Goal: Obtain resource: Download file/media

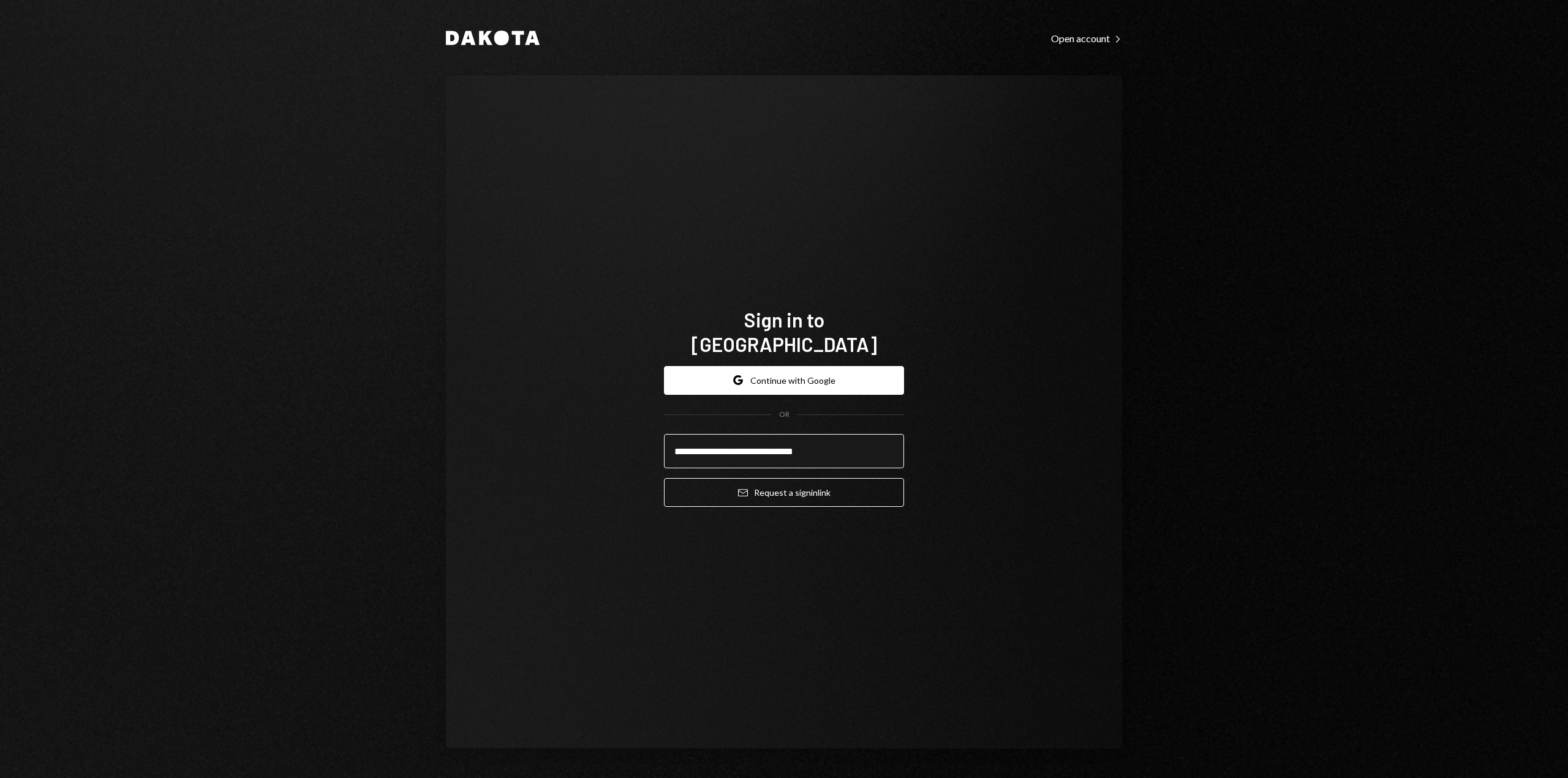
click at [721, 442] on input "**********" at bounding box center [784, 451] width 240 height 35
click at [721, 443] on input "**********" at bounding box center [784, 451] width 240 height 35
type input "**********"
click at [876, 480] on button "Email Request a sign in link" at bounding box center [784, 492] width 240 height 28
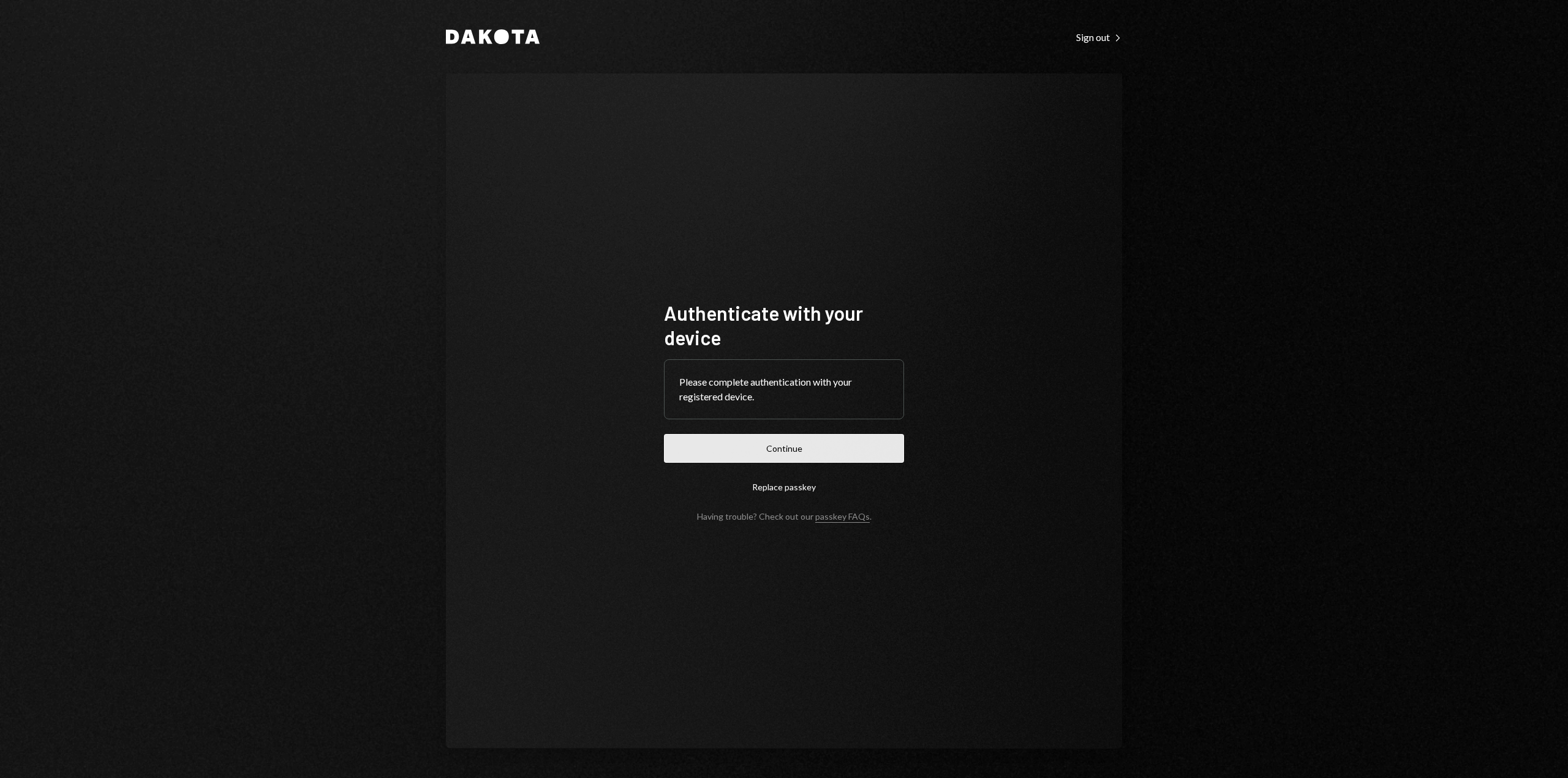
click at [884, 444] on button "Continue" at bounding box center [784, 449] width 240 height 28
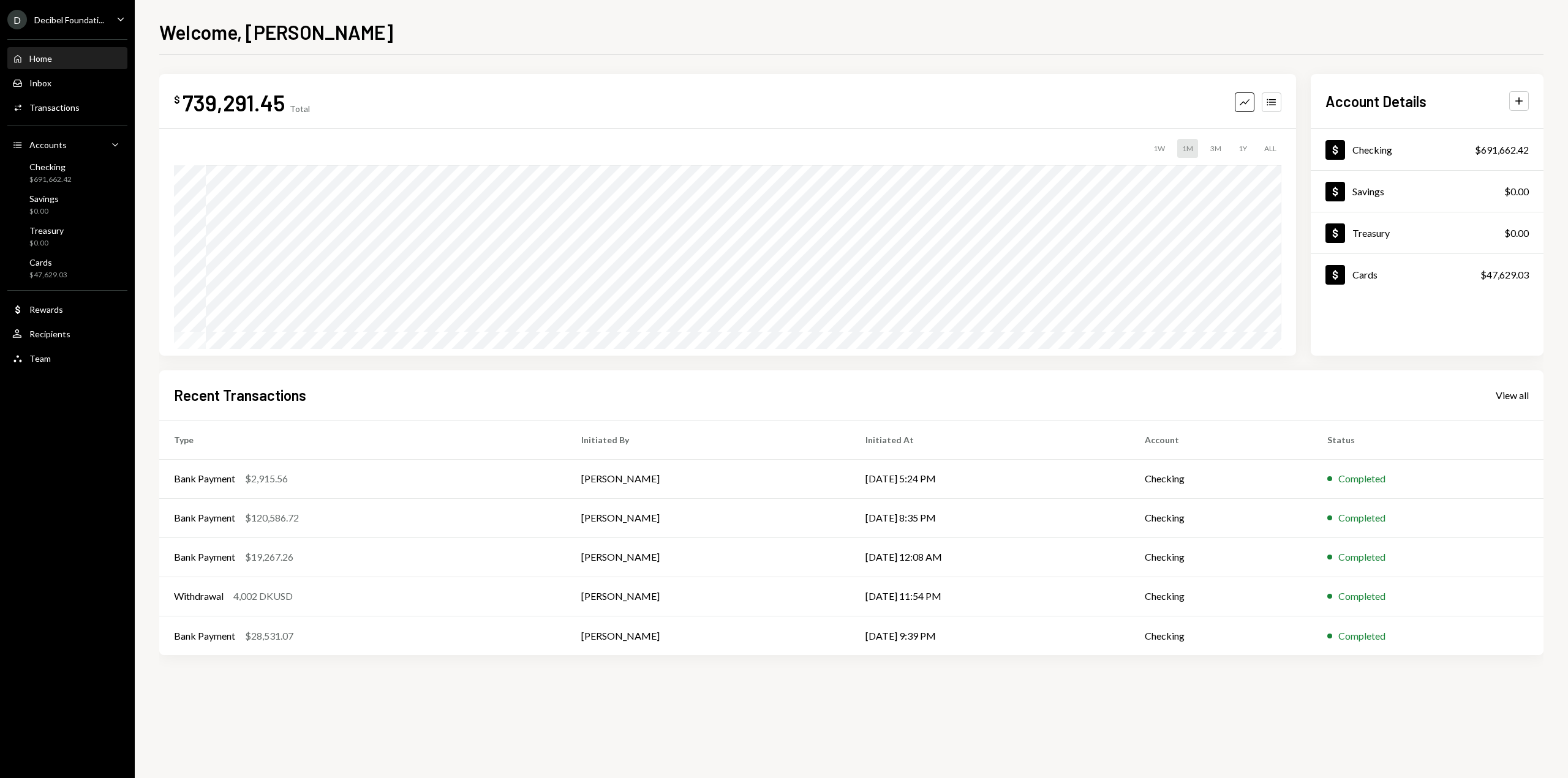
click at [124, 19] on icon "Caret Down" at bounding box center [120, 19] width 13 height 13
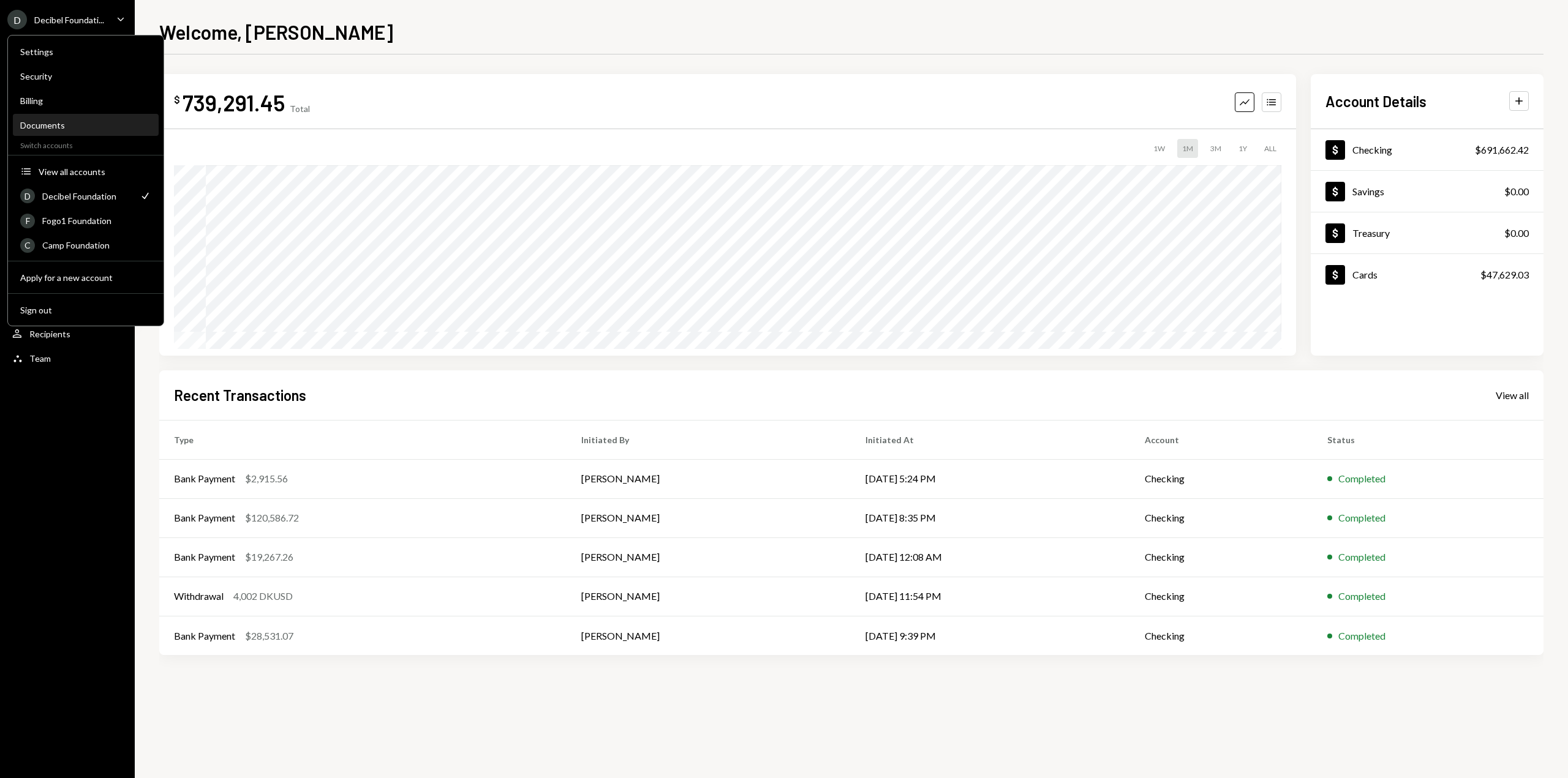
click at [77, 116] on div "Documents" at bounding box center [85, 125] width 131 height 20
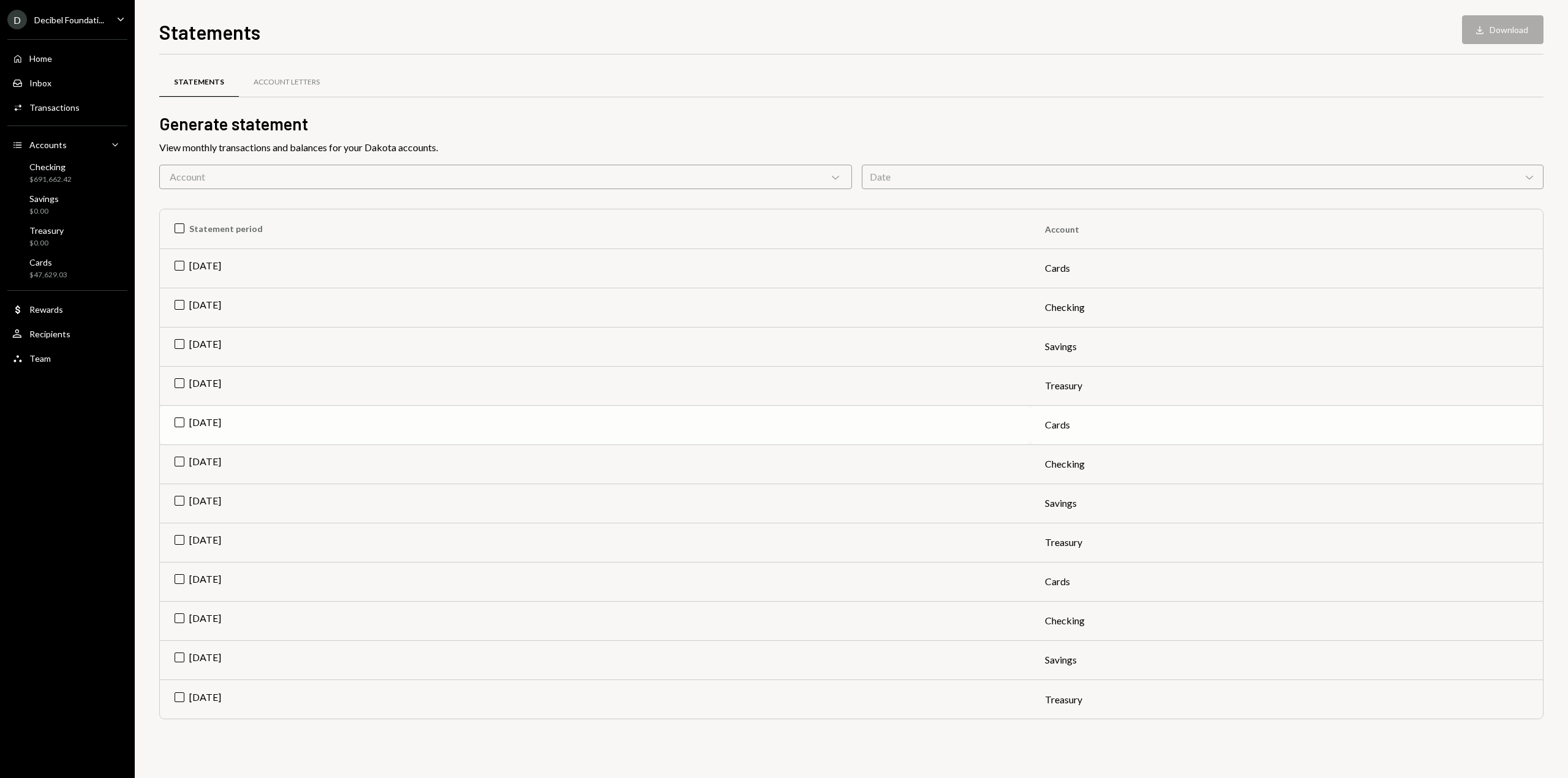
click at [982, 426] on td "[DATE]" at bounding box center [596, 425] width 871 height 39
click at [1485, 28] on div "Download" at bounding box center [1482, 30] width 16 height 12
click at [183, 425] on td "Check [DATE]" at bounding box center [596, 425] width 871 height 39
click at [820, 589] on td "[DATE]" at bounding box center [596, 582] width 871 height 39
click at [1520, 22] on button "Download Download" at bounding box center [1502, 29] width 81 height 28
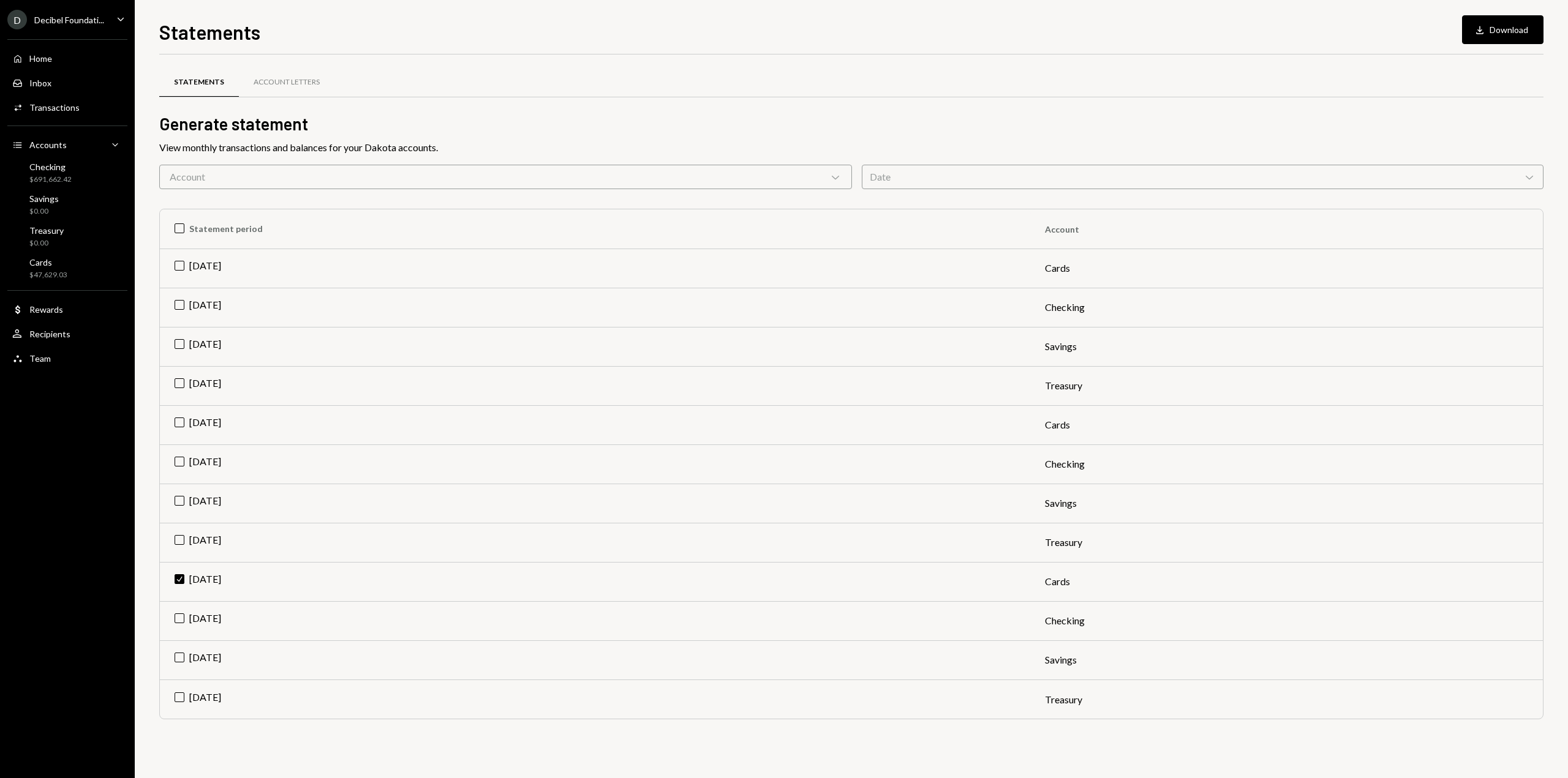
click at [949, 174] on div "Date Chevron Down" at bounding box center [1203, 177] width 682 height 25
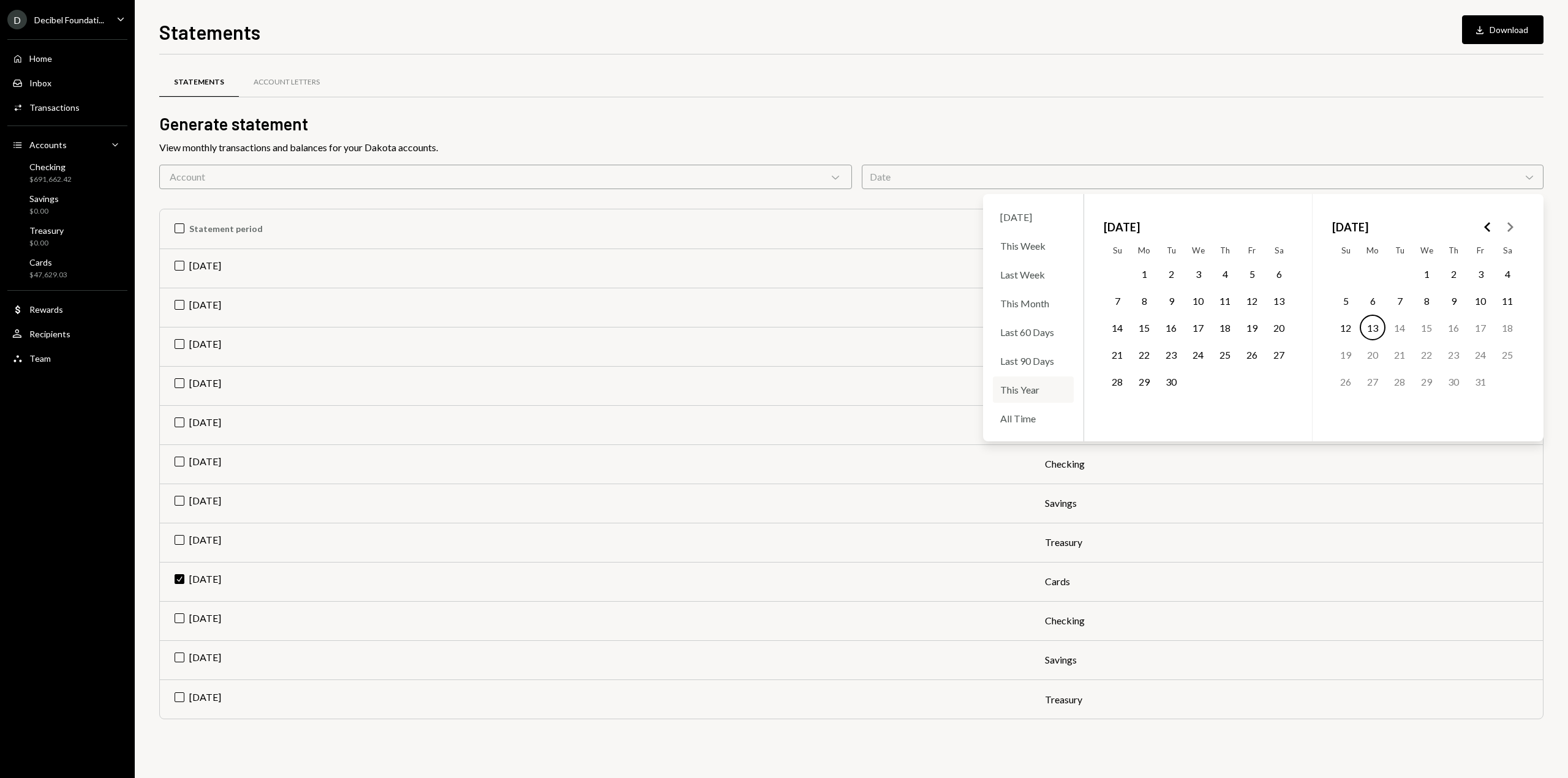
click at [1036, 387] on div "This Year" at bounding box center [1033, 390] width 81 height 27
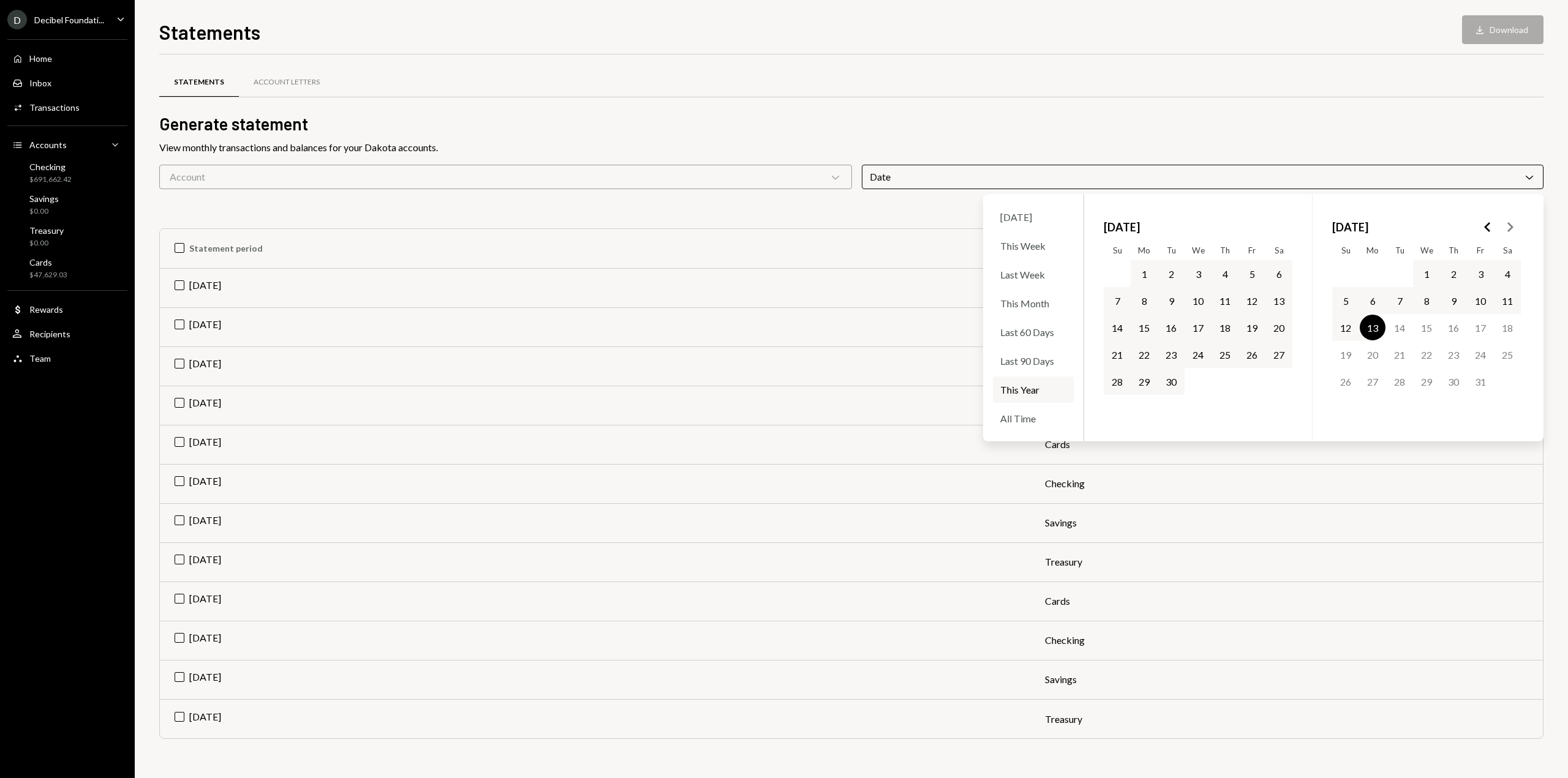
click at [1202, 131] on h2 "Generate statement" at bounding box center [851, 124] width 1385 height 24
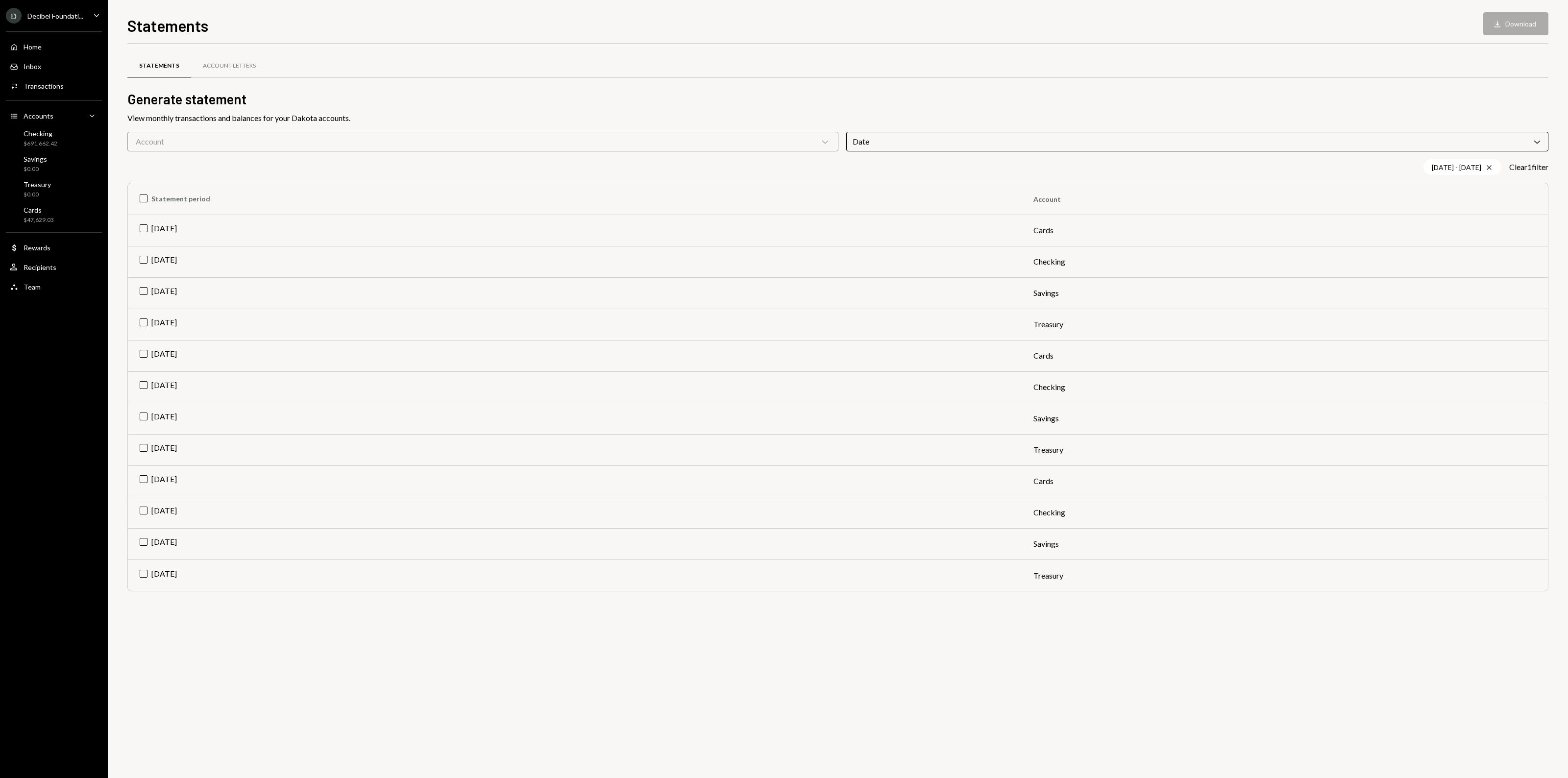
click at [454, 145] on div "Account Chevron Down" at bounding box center [483, 142] width 711 height 20
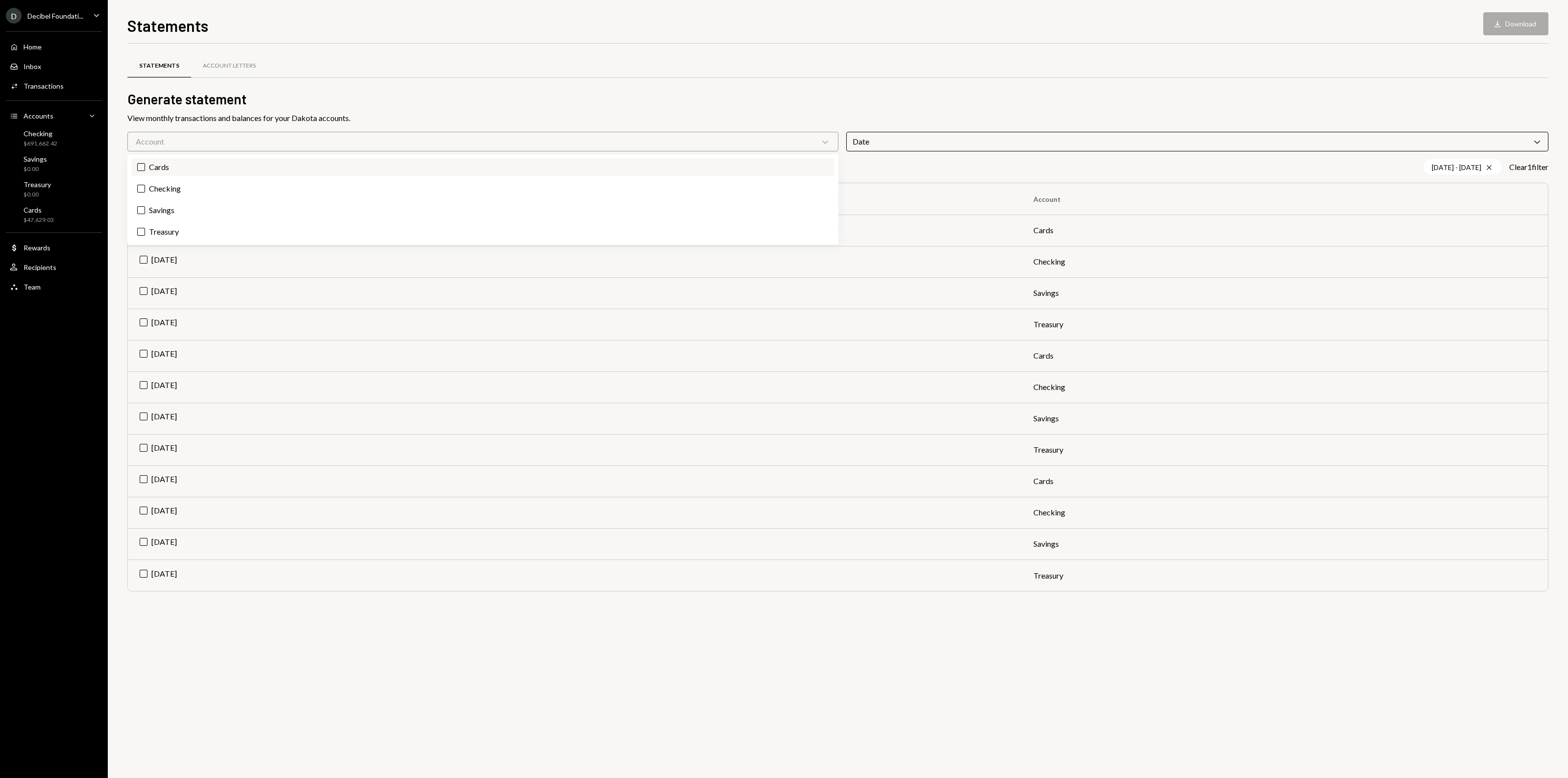
click at [440, 167] on label "Cards" at bounding box center [482, 167] width 703 height 18
click at [145, 167] on button "Cards" at bounding box center [141, 167] width 8 height 8
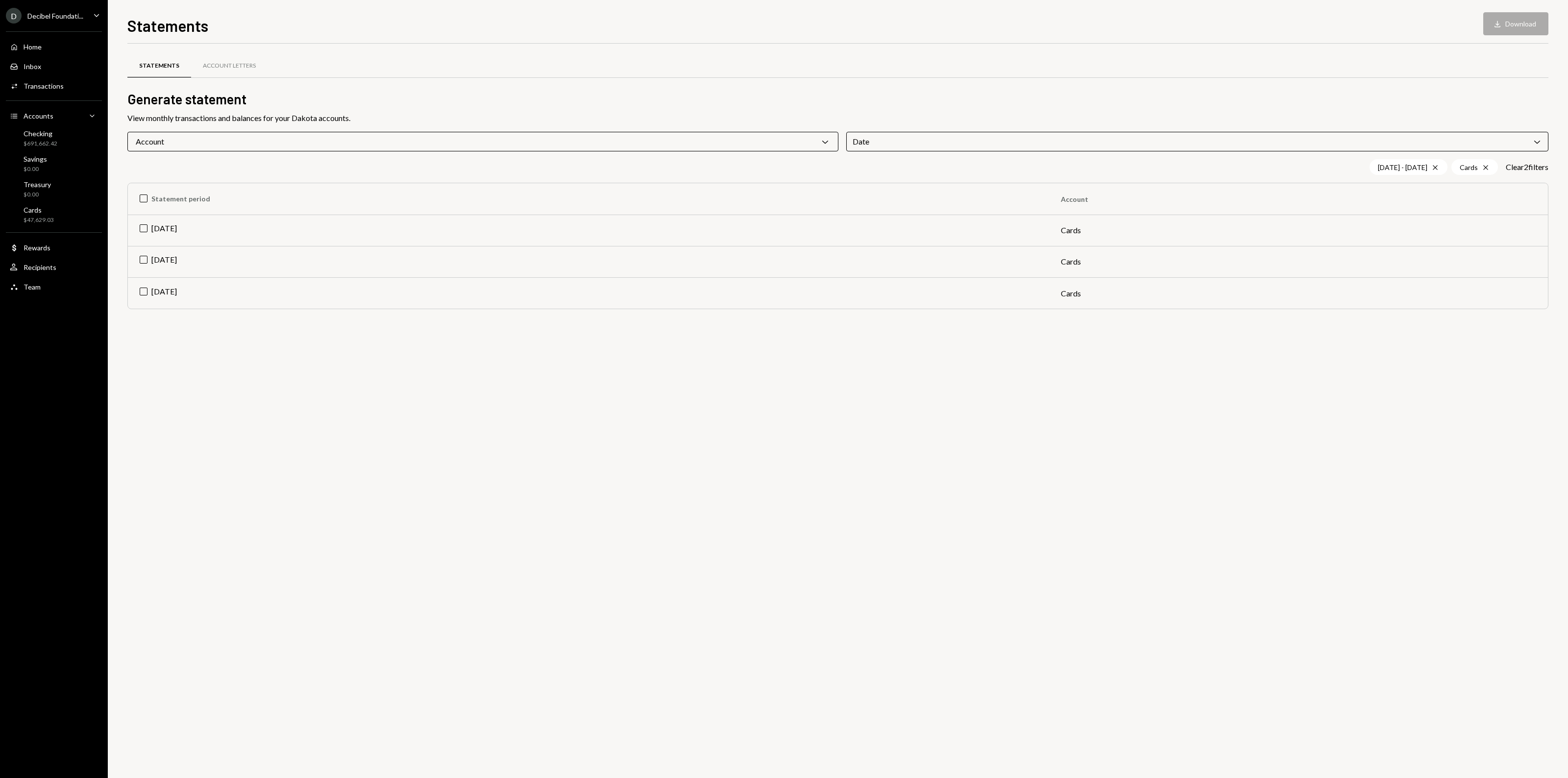
click at [723, 422] on div "Statements Account Letters Generate statement View monthly transactions and bal…" at bounding box center [838, 410] width 1421 height 735
click at [52, 219] on div "$47,629.03" at bounding box center [38, 220] width 31 height 9
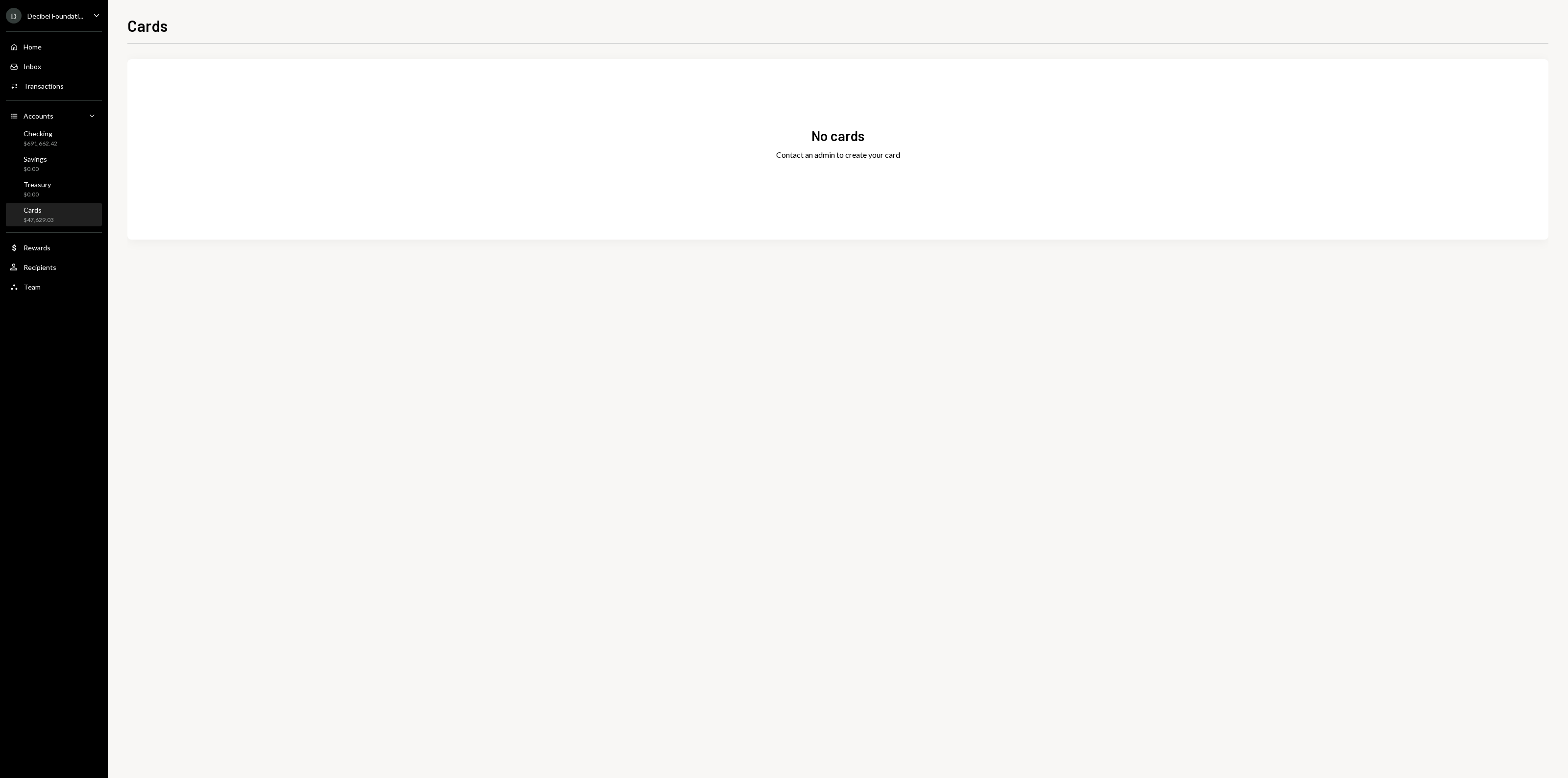
click at [624, 398] on div "No cards Contact an admin to create your card" at bounding box center [838, 410] width 1421 height 735
